Goal: Transaction & Acquisition: Purchase product/service

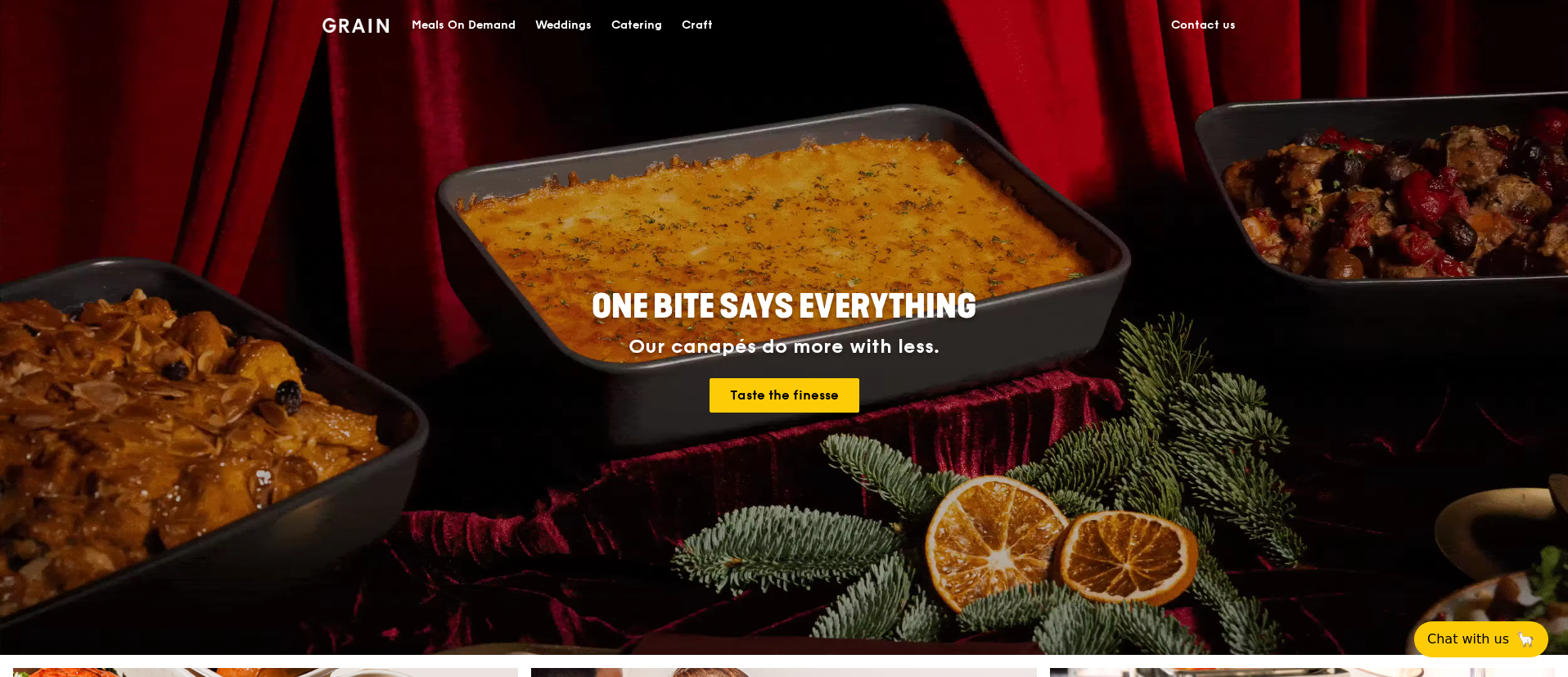
click at [477, 25] on div "Meals On Demand" at bounding box center [464, 25] width 104 height 49
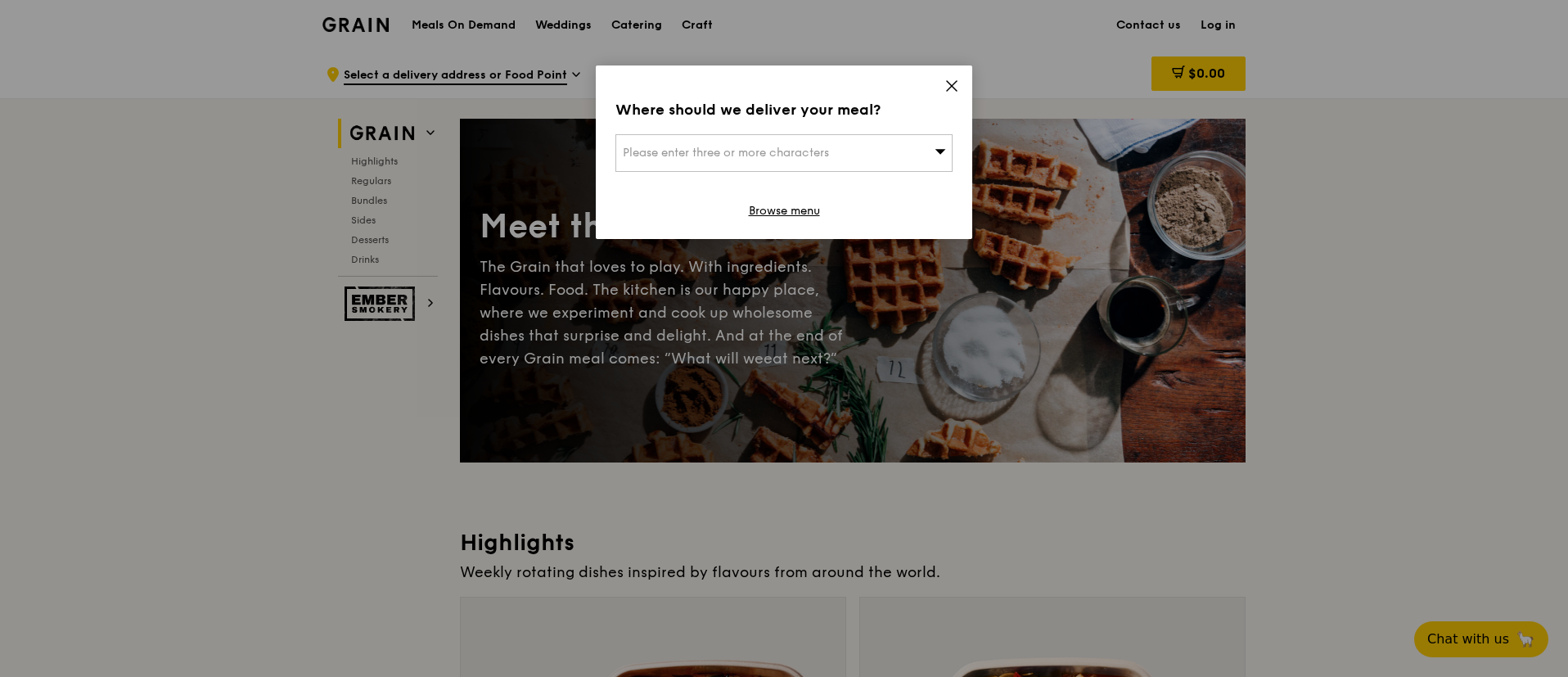
click at [935, 147] on icon at bounding box center [940, 151] width 12 height 13
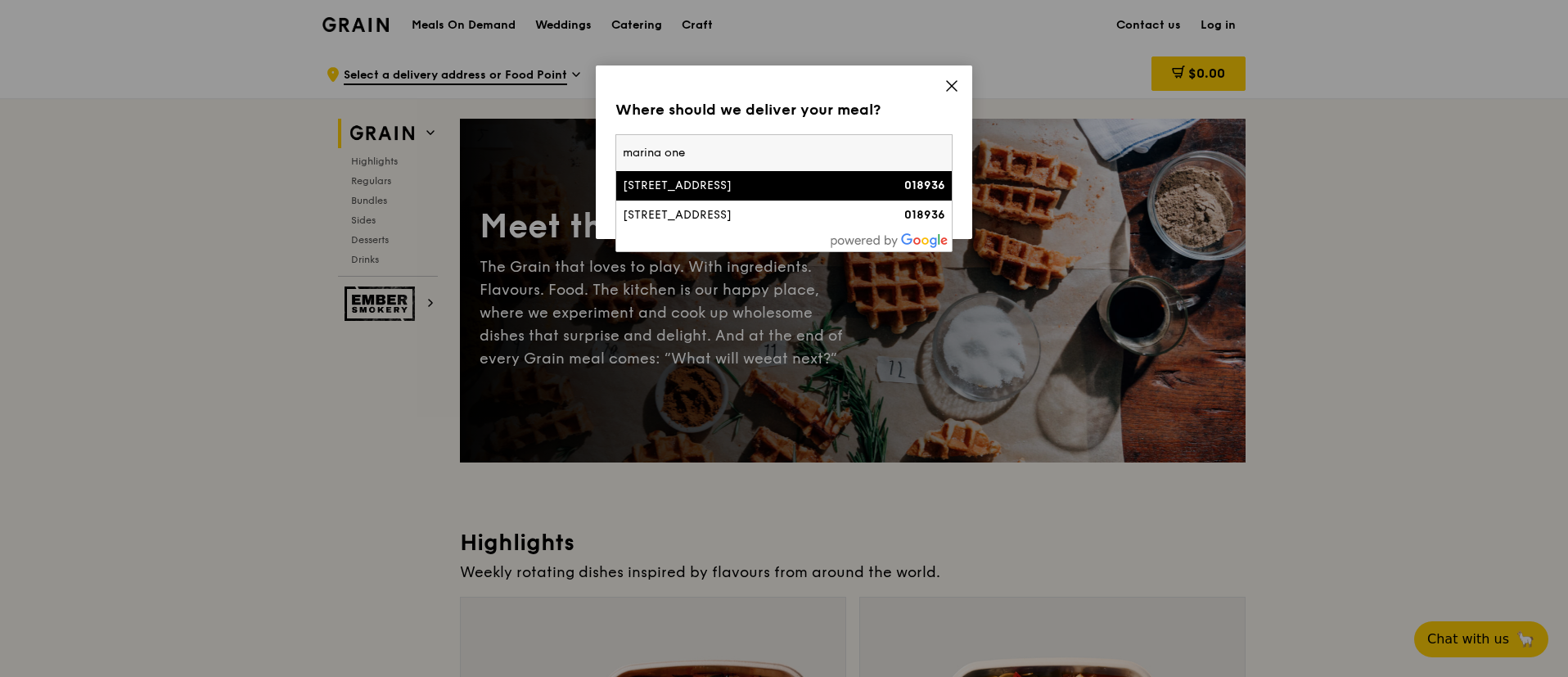
type input "marina one"
click at [839, 192] on div "7 Straits View, Marina One East Tower" at bounding box center [745, 186] width 243 height 17
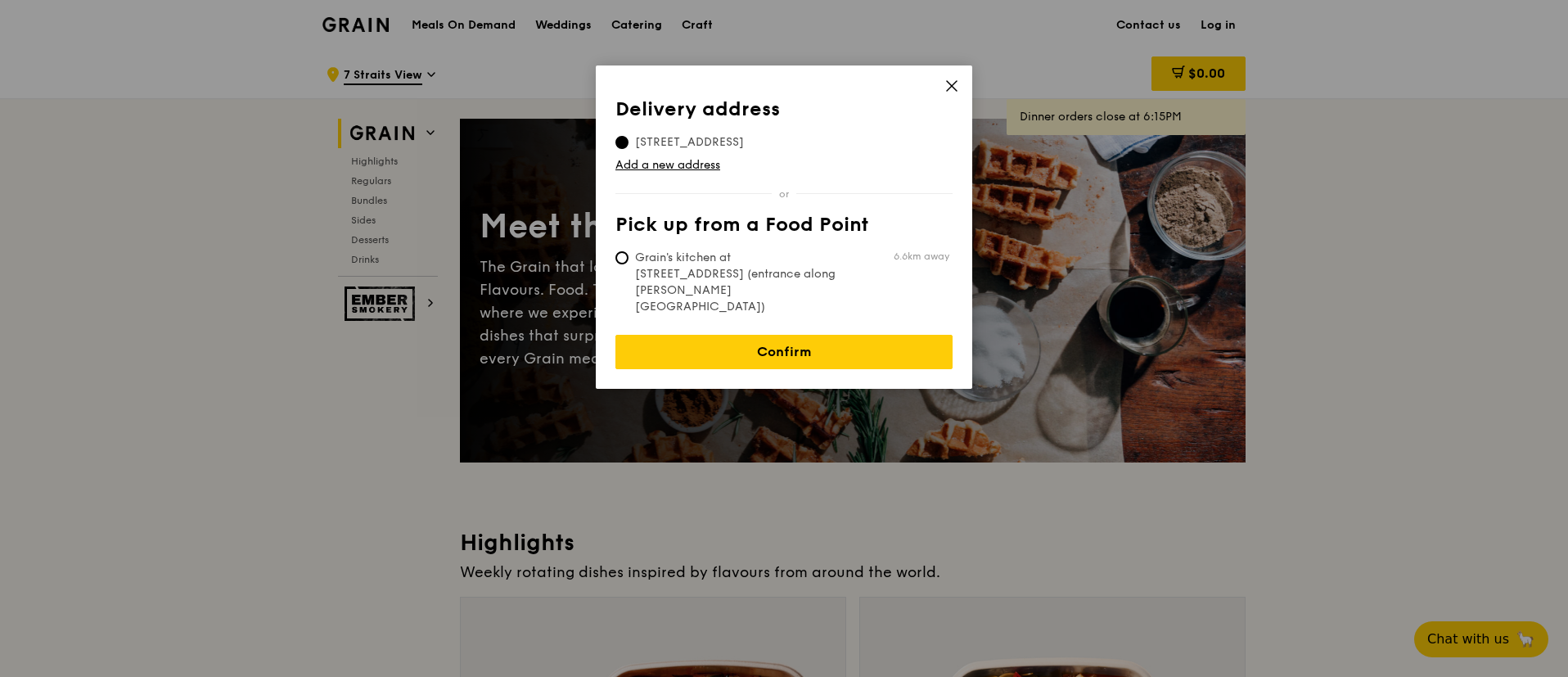
click at [957, 89] on icon at bounding box center [952, 86] width 15 height 15
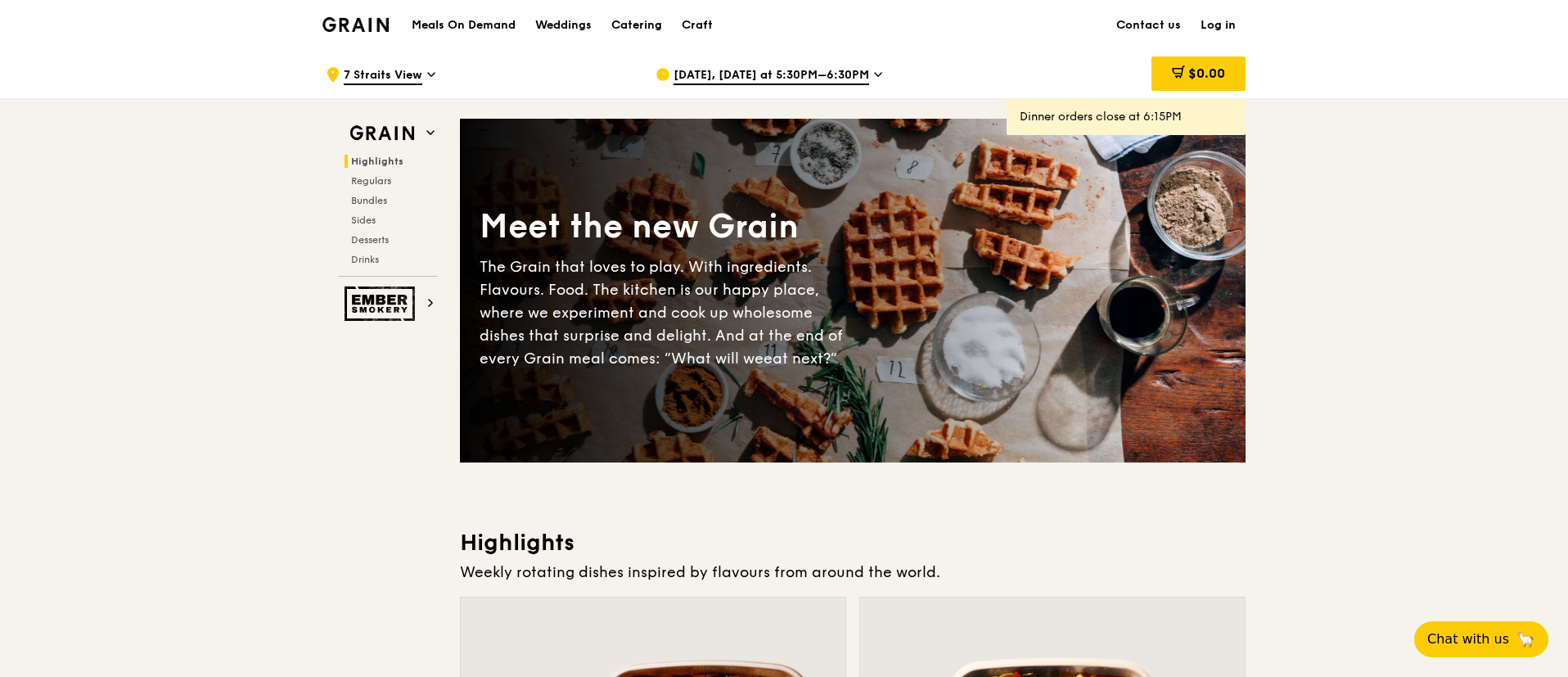
click at [473, 25] on h1 "Meals On Demand" at bounding box center [464, 26] width 104 height 17
click at [626, 22] on div "Catering" at bounding box center [637, 25] width 51 height 49
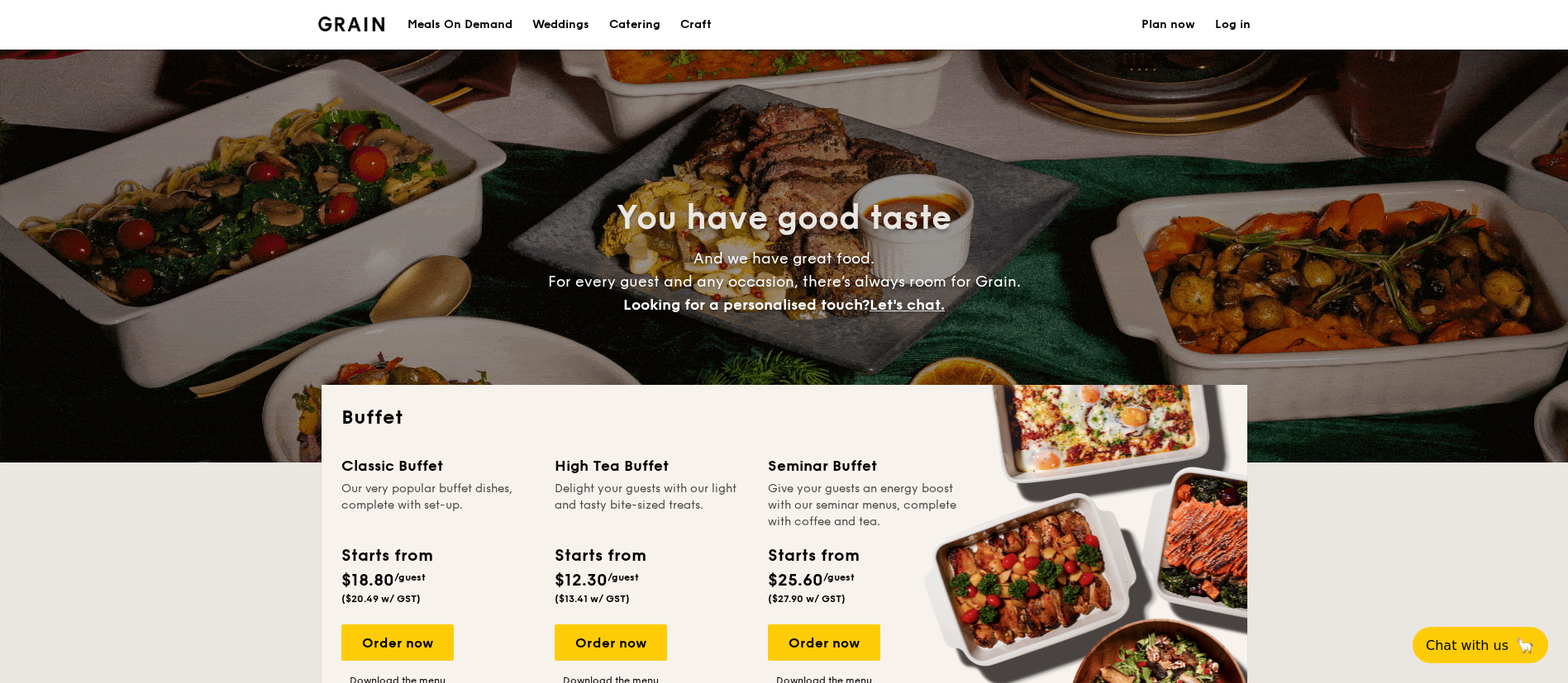
select select
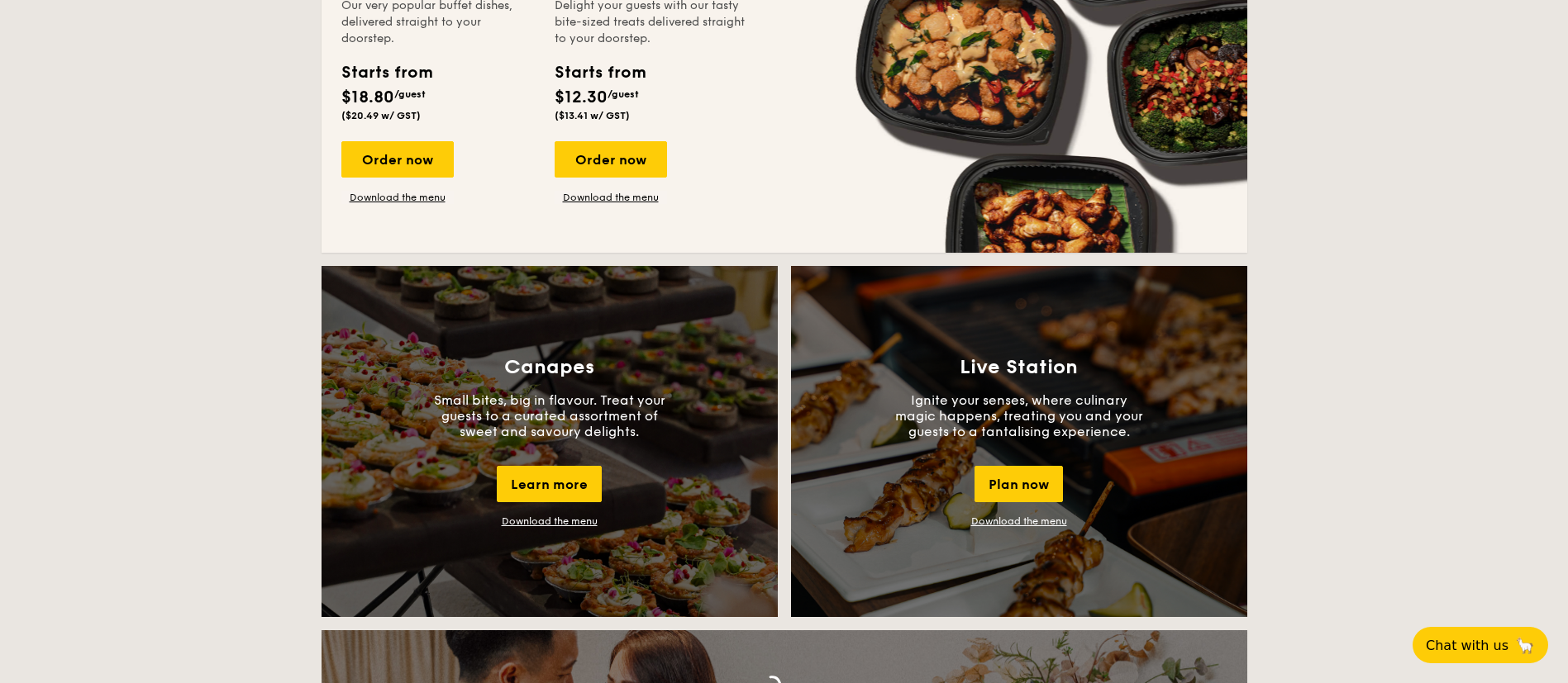
scroll to position [1217, 0]
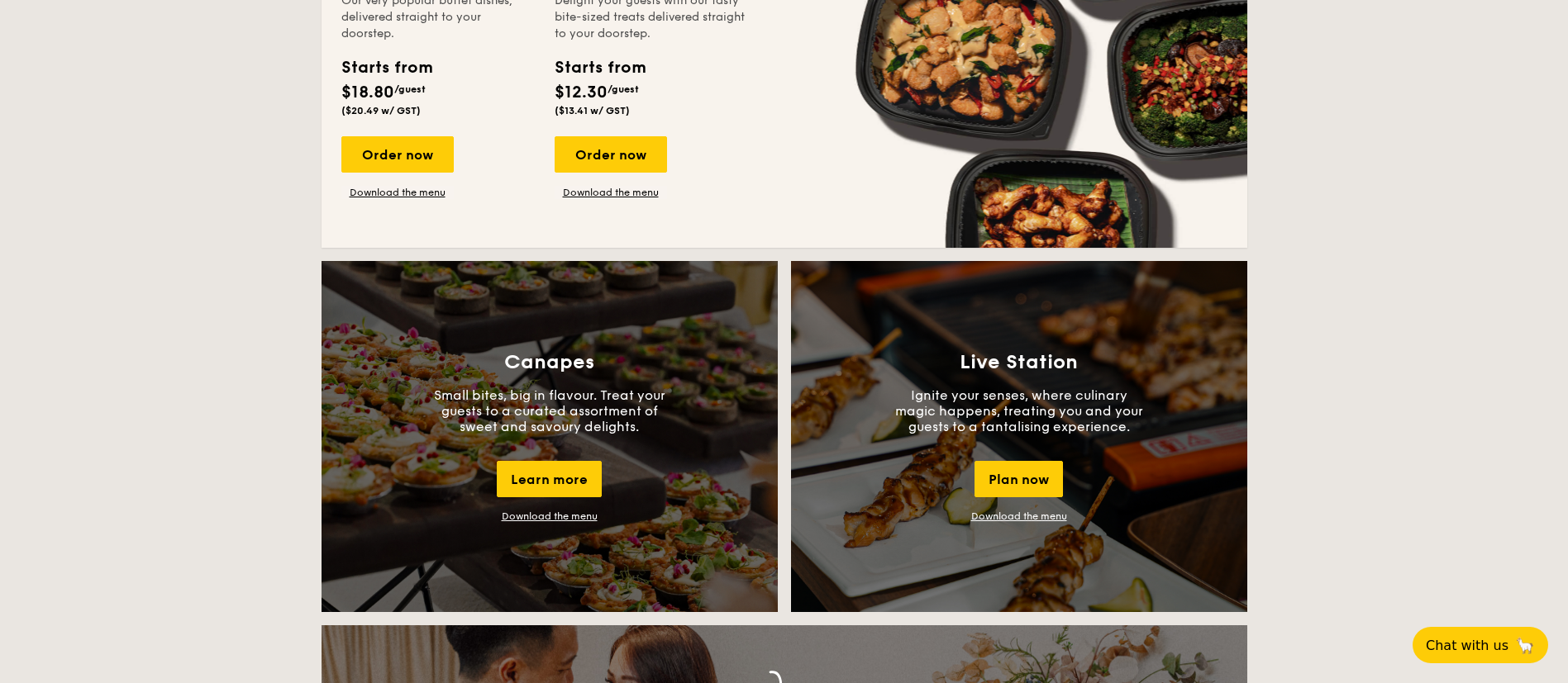
click at [576, 516] on link "Download the menu" at bounding box center [549, 517] width 95 height 12
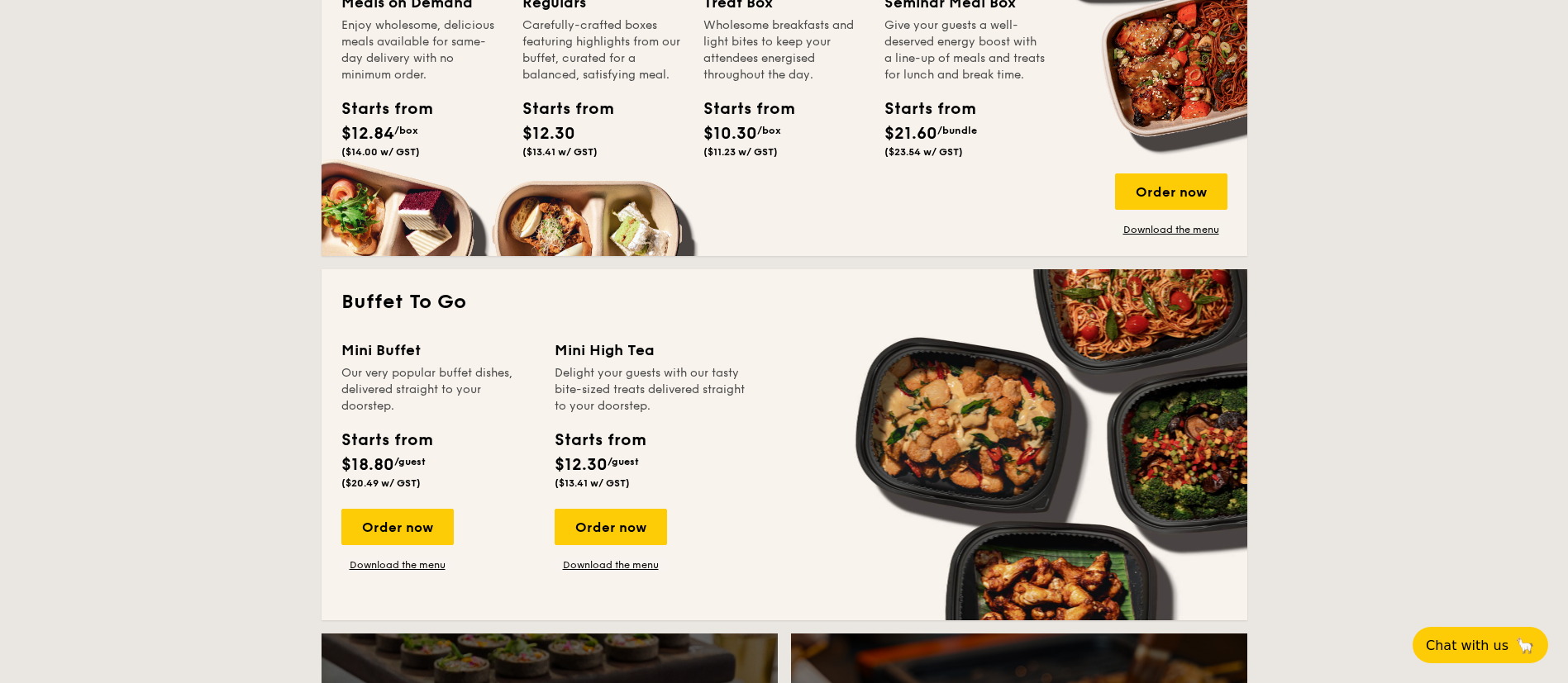
scroll to position [843, 0]
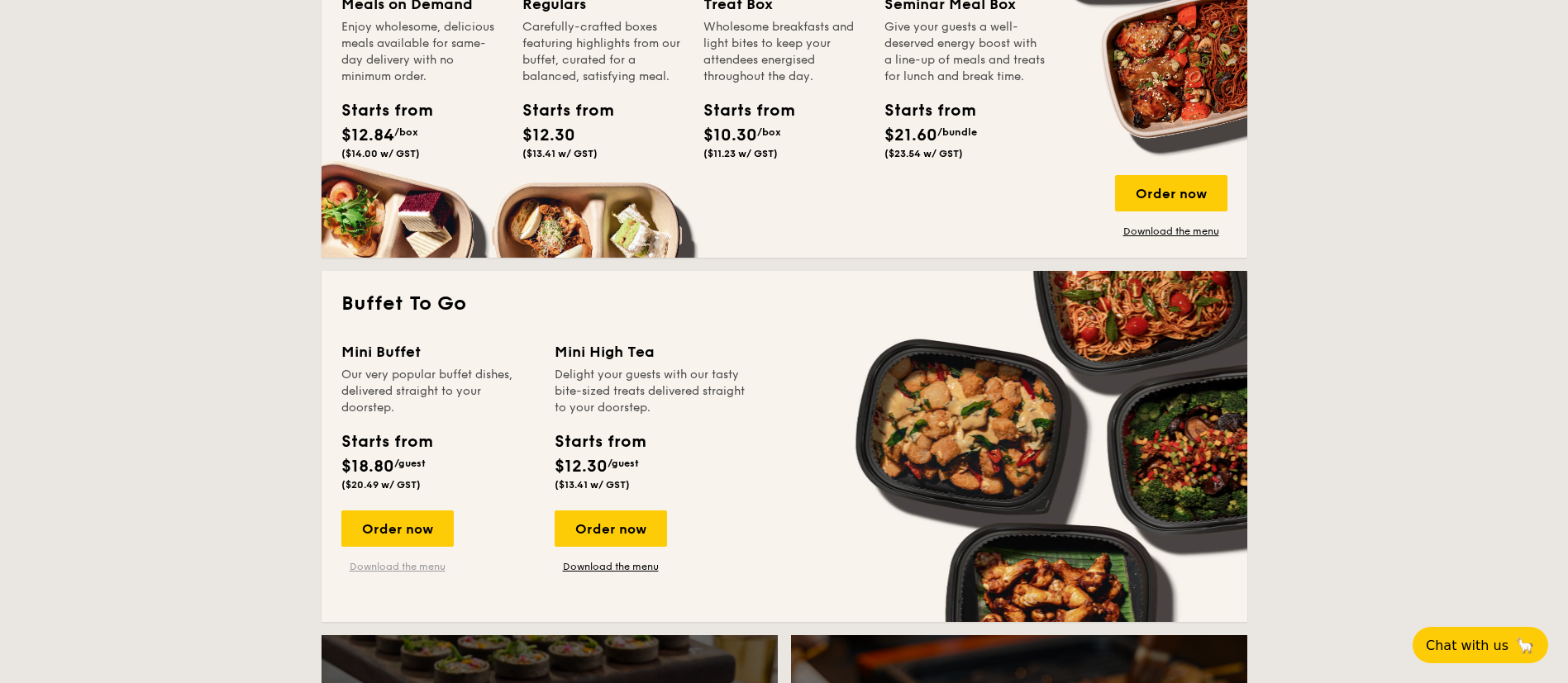
click at [406, 564] on link "Download the menu" at bounding box center [397, 566] width 112 height 14
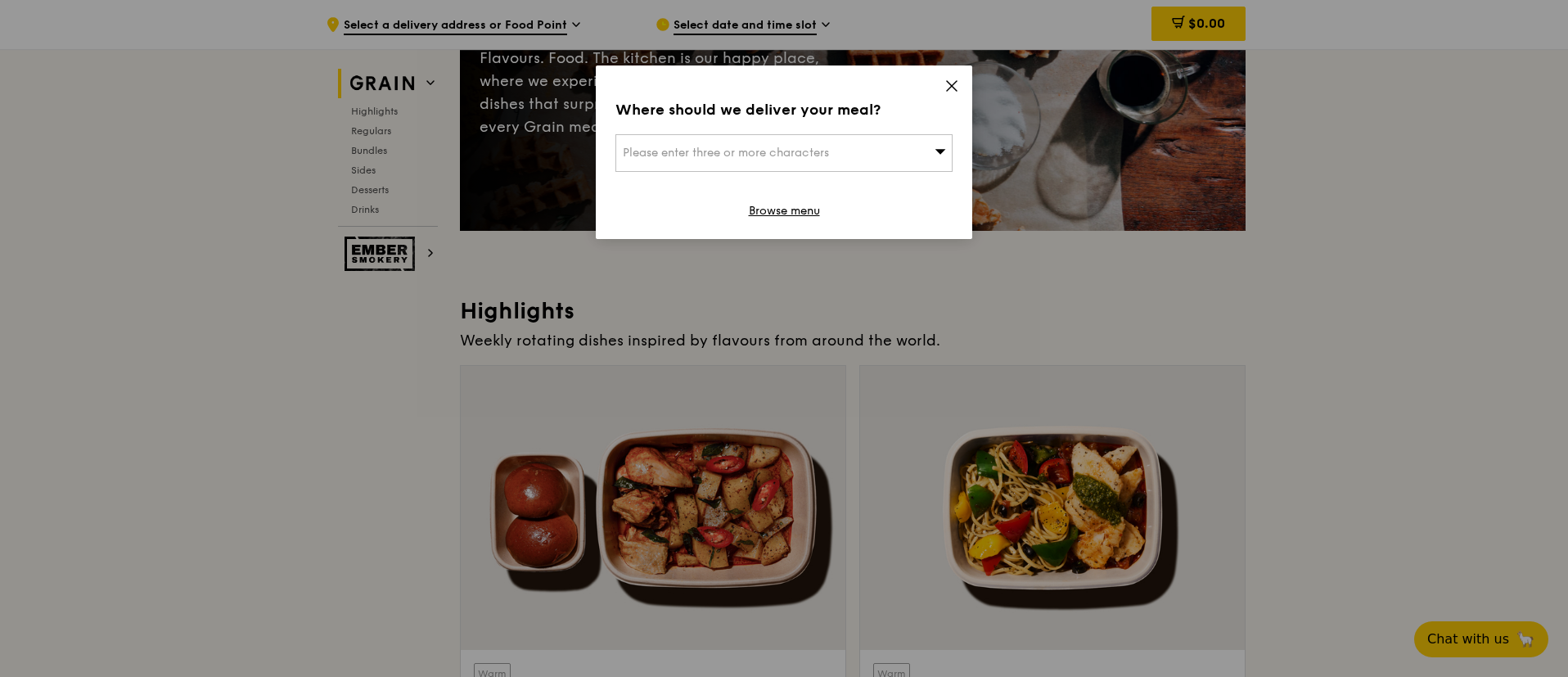
scroll to position [231, 0]
click at [942, 83] on div "Where should we deliver your meal? Please enter three or more characters Browse…" at bounding box center [784, 151] width 377 height 173
click at [945, 80] on icon at bounding box center [952, 86] width 15 height 15
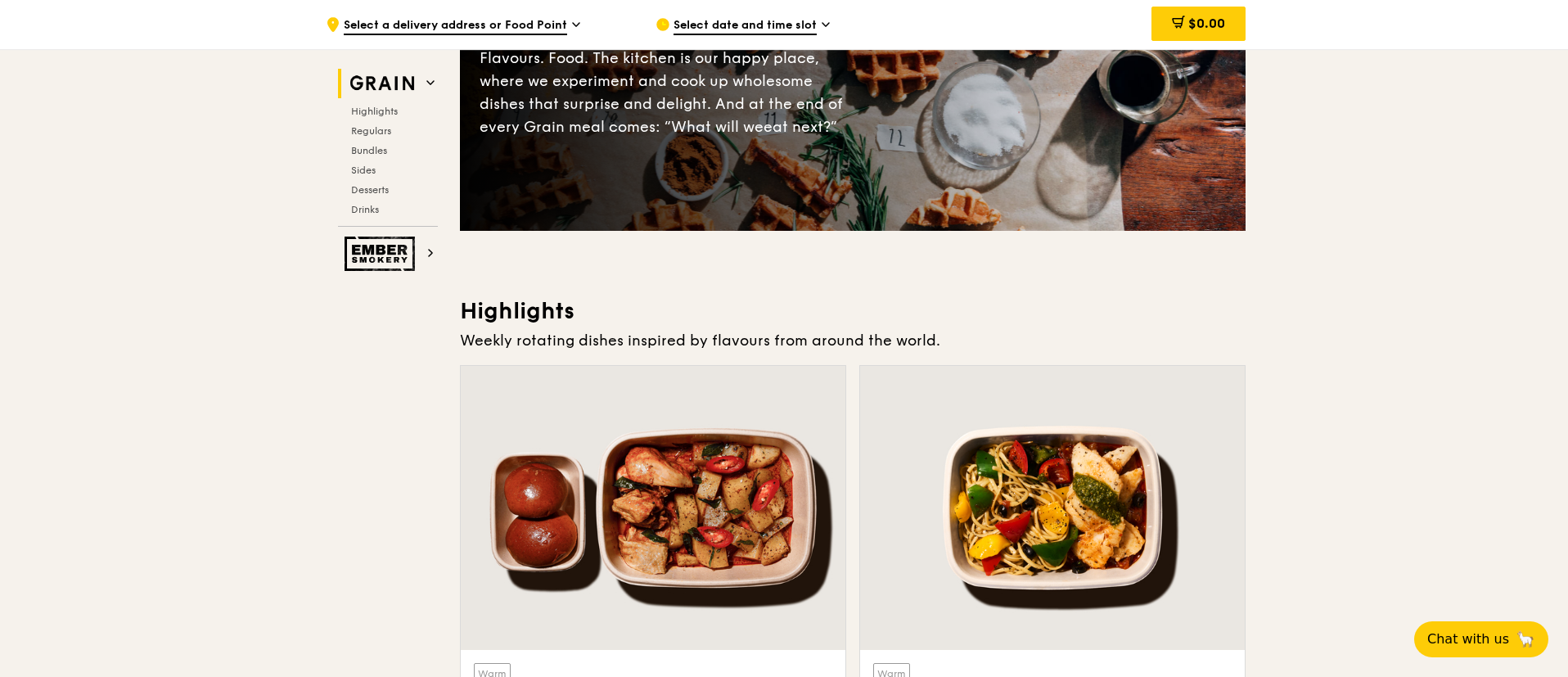
scroll to position [0, 0]
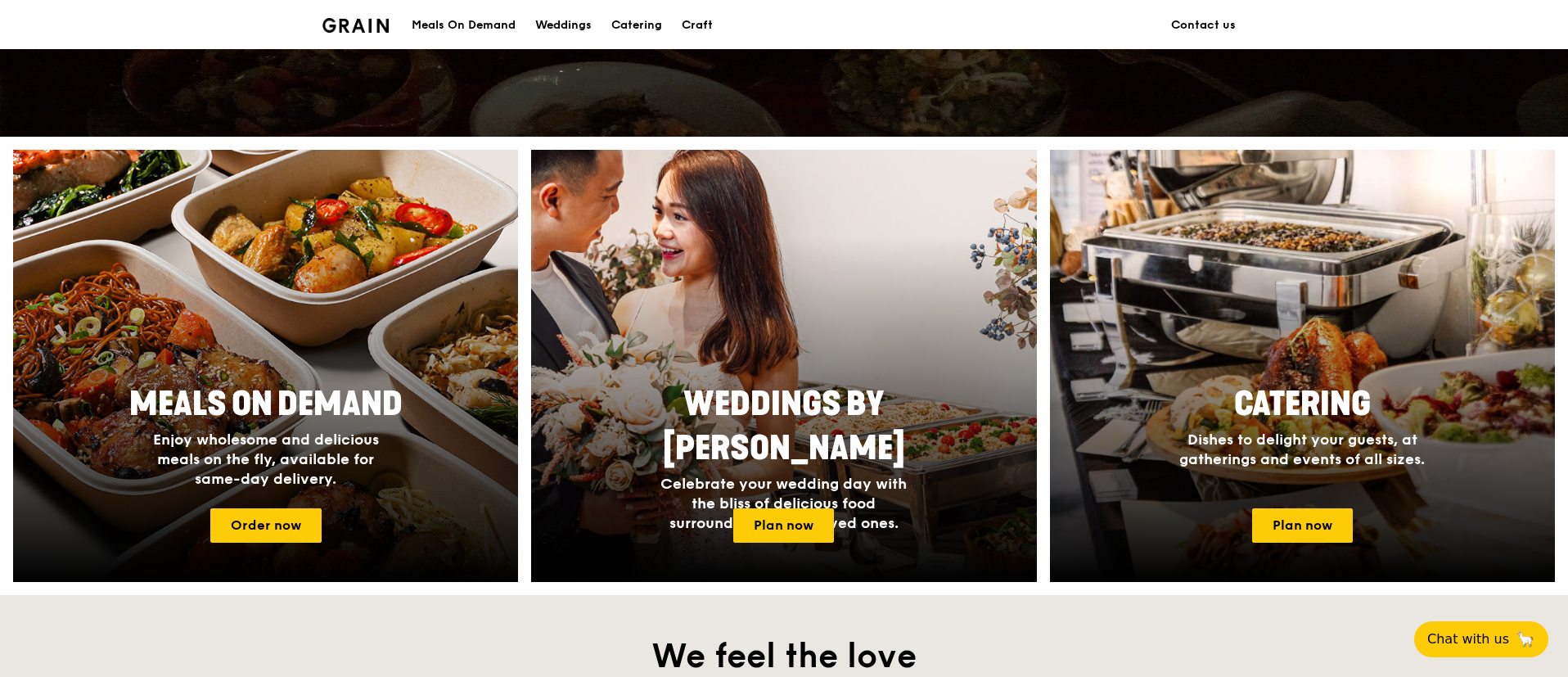
scroll to position [533, 0]
